Goal: Task Accomplishment & Management: Manage account settings

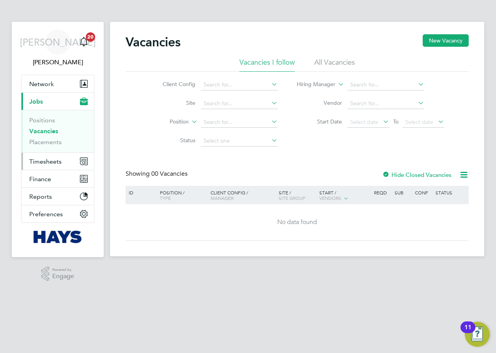
click at [70, 158] on button "Timesheets" at bounding box center [57, 161] width 73 height 17
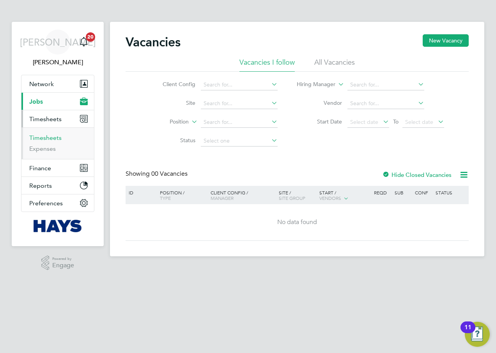
click at [52, 141] on link "Timesheets" at bounding box center [45, 137] width 32 height 7
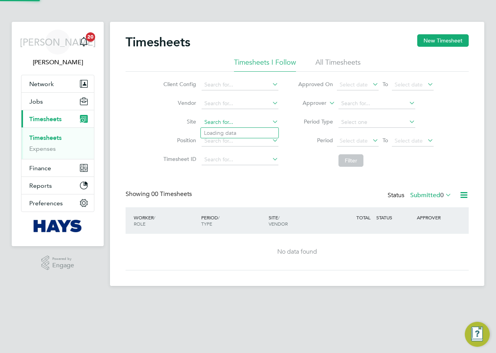
click at [223, 124] on input at bounding box center [240, 122] width 77 height 11
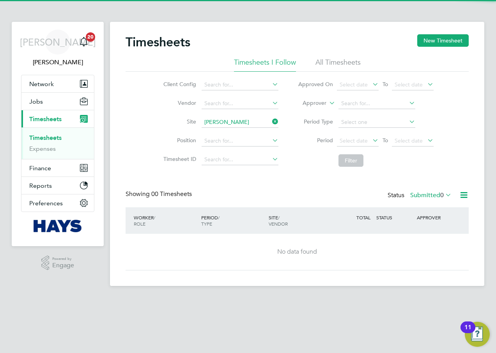
click at [237, 133] on li "[PERSON_NAME][GEOGRAPHIC_DATA] (40CB01)" at bounding box center [294, 133] width 187 height 11
type input "[GEOGRAPHIC_DATA] (40CB01)"
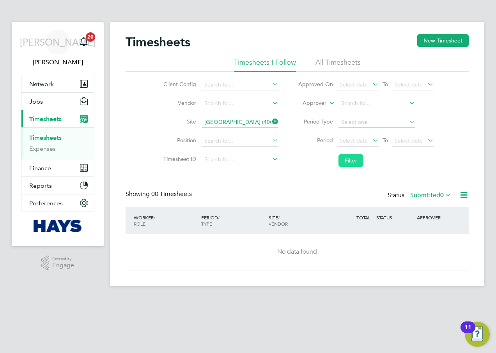
click at [348, 162] on button "Filter" at bounding box center [350, 160] width 25 height 12
click at [341, 63] on li "All Timesheets" at bounding box center [337, 65] width 45 height 14
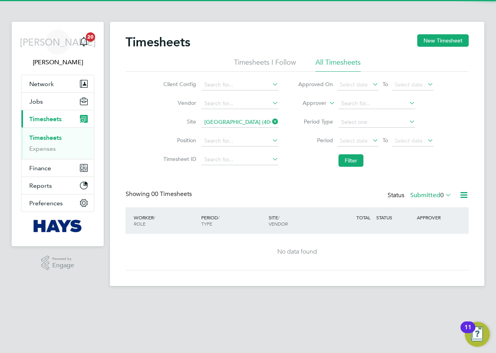
click at [425, 194] on label "Submitted 0" at bounding box center [430, 195] width 41 height 8
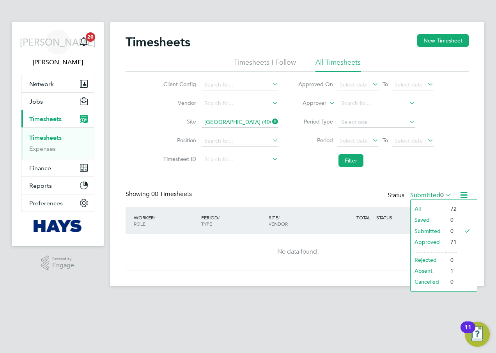
click at [424, 209] on li "All" at bounding box center [429, 209] width 36 height 11
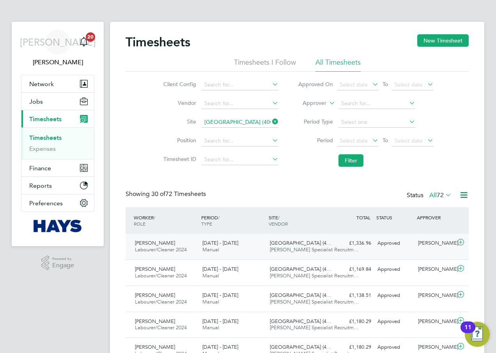
click at [239, 248] on div "[DATE] - [DATE] Manual" at bounding box center [232, 246] width 67 height 19
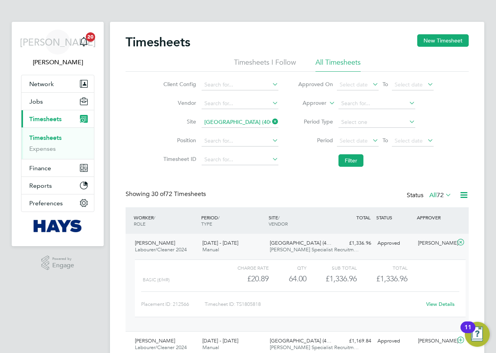
click at [271, 121] on icon at bounding box center [271, 121] width 0 height 11
click at [261, 121] on input at bounding box center [240, 122] width 77 height 11
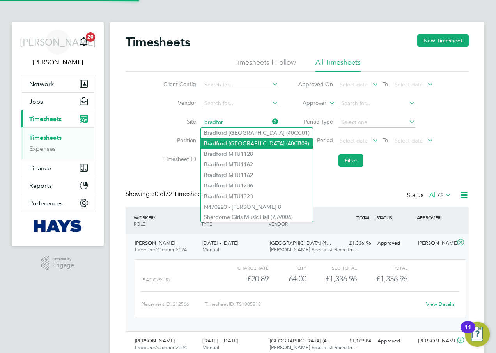
click at [264, 143] on li "[GEOGRAPHIC_DATA] (40CB09)" at bounding box center [257, 143] width 112 height 11
type input "[GEOGRAPHIC_DATA] (40CB09)"
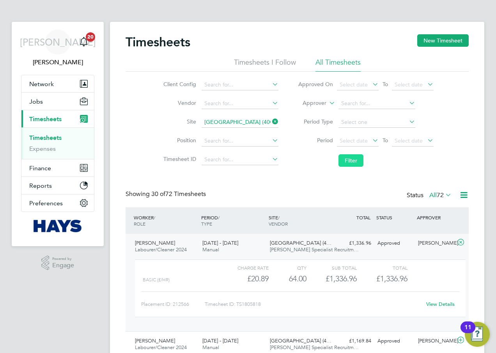
click at [360, 161] on button "Filter" at bounding box center [350, 160] width 25 height 12
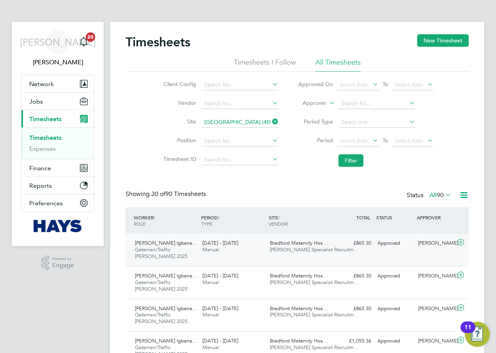
click at [288, 242] on span "Bradford Maternity Hos…" at bounding box center [299, 243] width 58 height 7
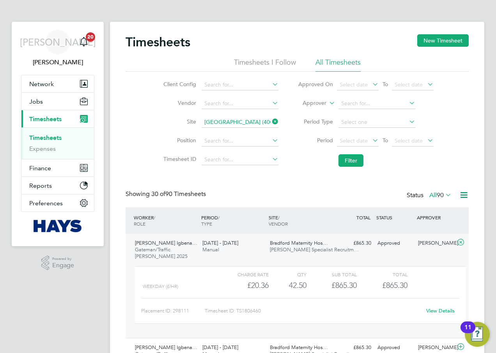
click at [271, 120] on icon at bounding box center [271, 121] width 0 height 11
click at [253, 122] on input at bounding box center [240, 122] width 77 height 11
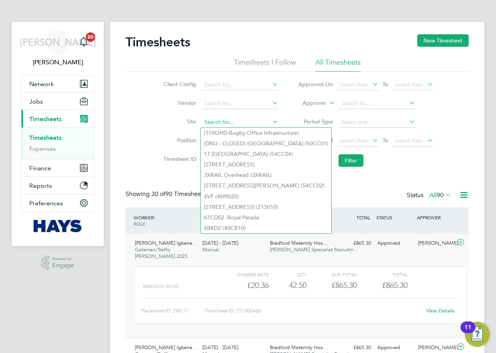
click at [253, 122] on input at bounding box center [240, 122] width 77 height 11
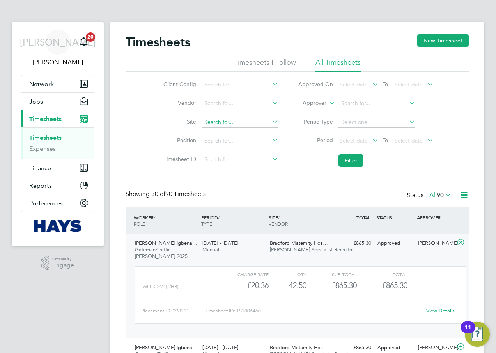
click at [251, 118] on input at bounding box center [240, 122] width 77 height 11
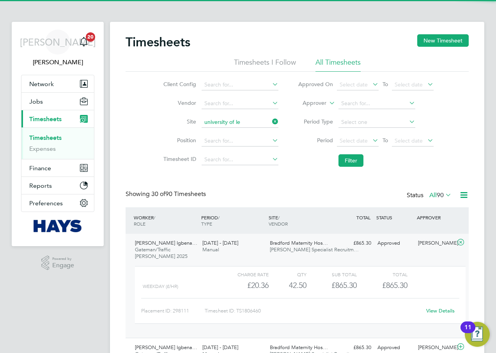
click at [248, 132] on li "[GEOGRAPHIC_DATA] (40CC04)" at bounding box center [252, 133] width 103 height 11
type input "[GEOGRAPHIC_DATA] (40CC04)"
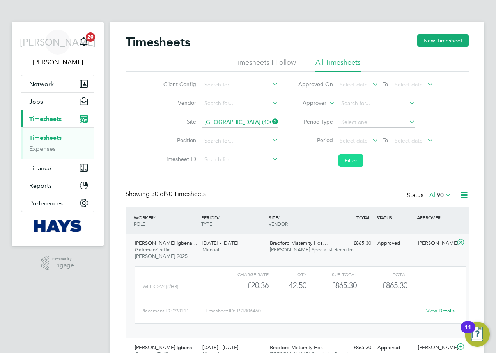
click at [352, 160] on button "Filter" at bounding box center [350, 160] width 25 height 12
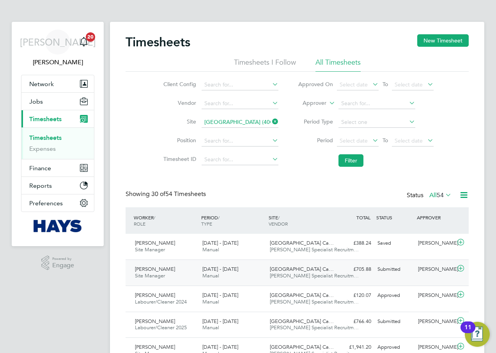
click at [309, 274] on span "[PERSON_NAME] Specialist Recruitm…" at bounding box center [314, 276] width 89 height 7
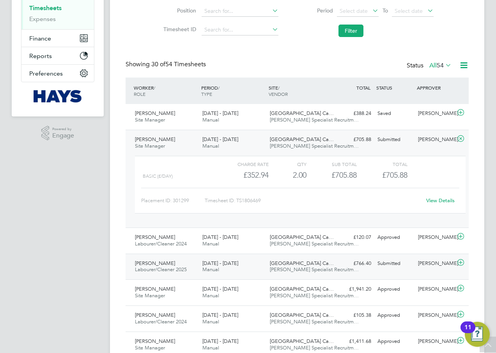
click at [308, 268] on span "[PERSON_NAME] Specialist Recruitm…" at bounding box center [314, 269] width 89 height 7
